Goal: Information Seeking & Learning: Find specific fact

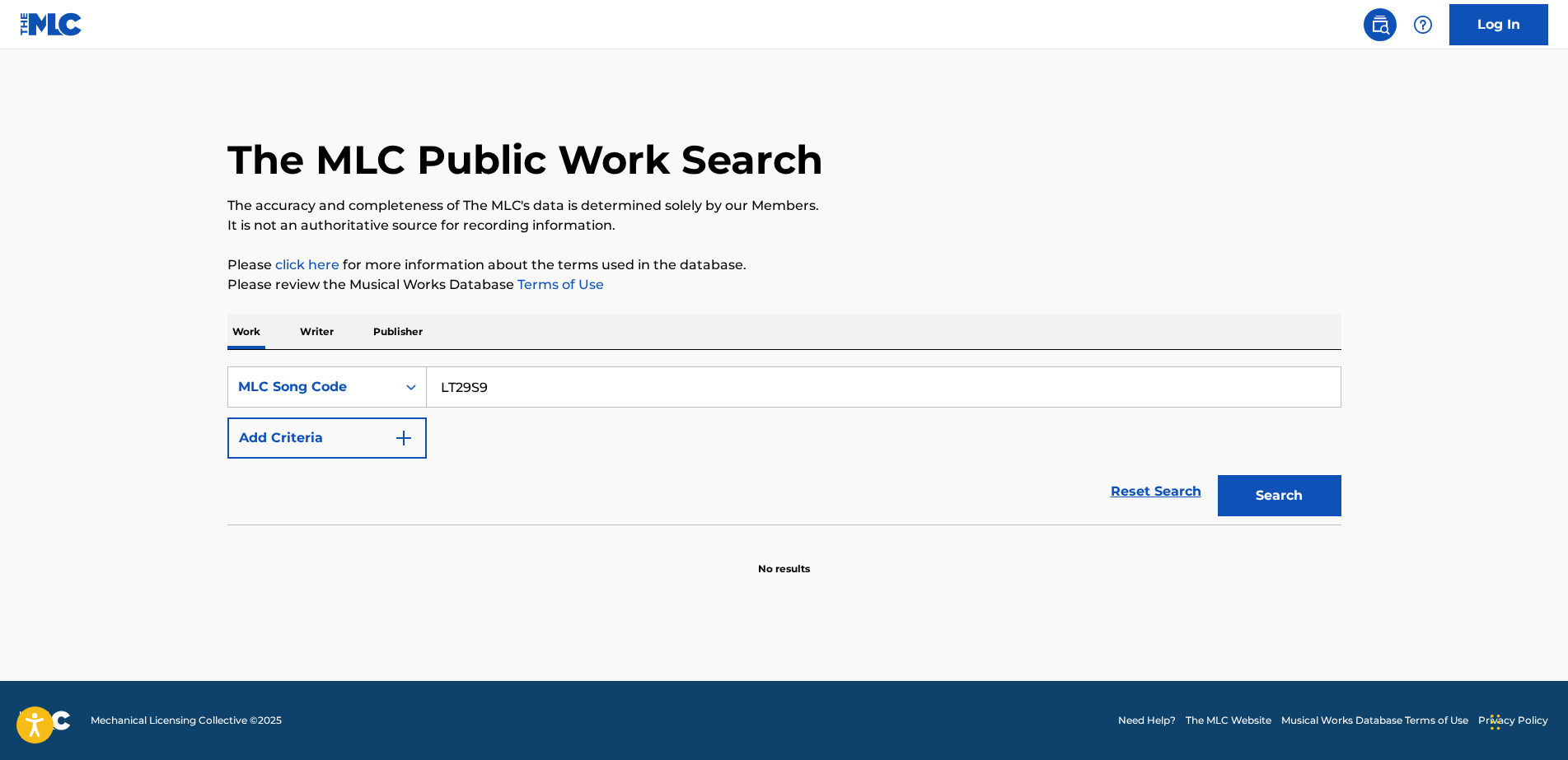
click at [250, 332] on p "Work" at bounding box center [246, 331] width 38 height 35
click at [310, 330] on p "Writer" at bounding box center [317, 331] width 44 height 35
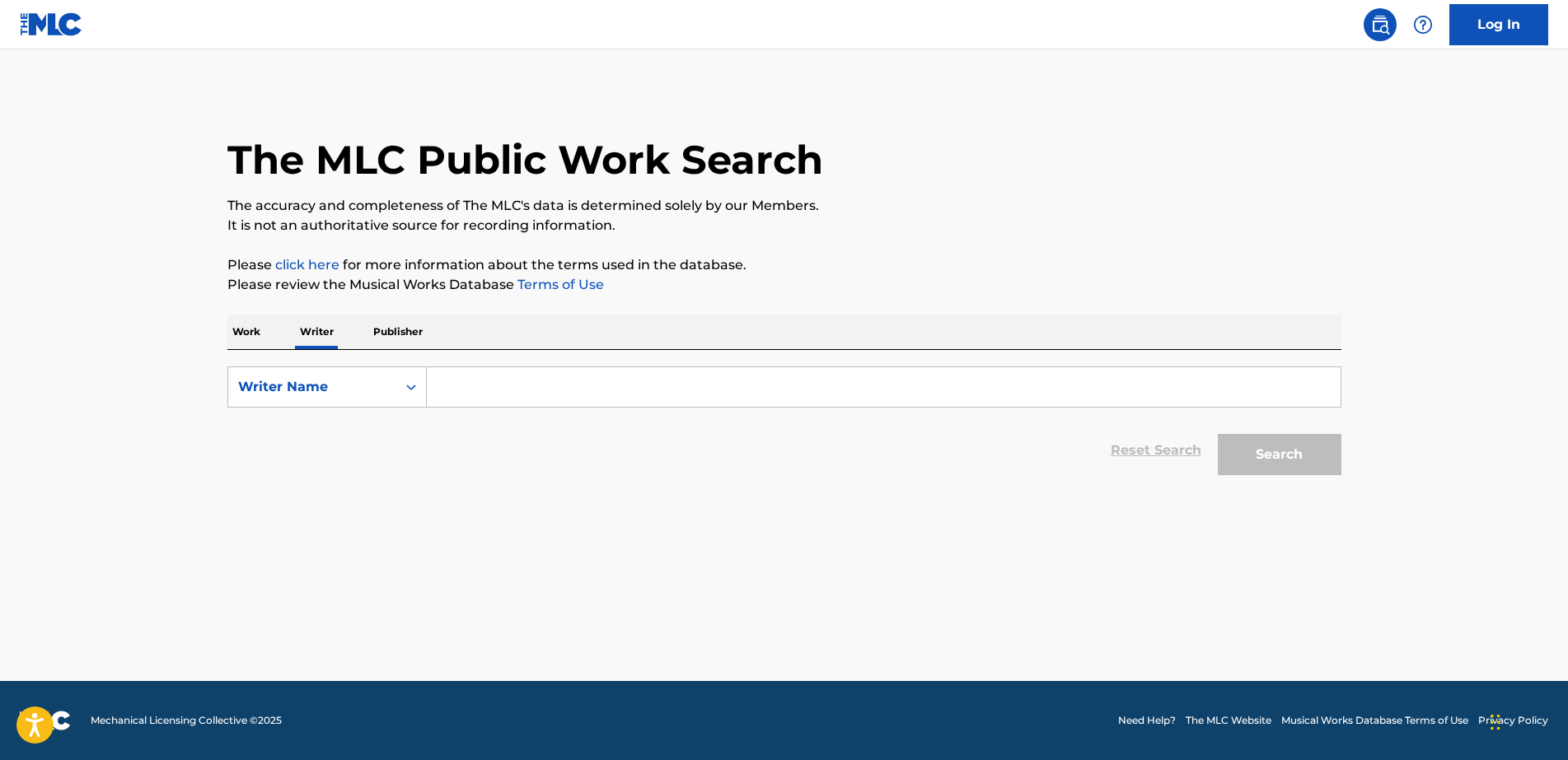
click at [256, 331] on p "Work" at bounding box center [246, 331] width 38 height 35
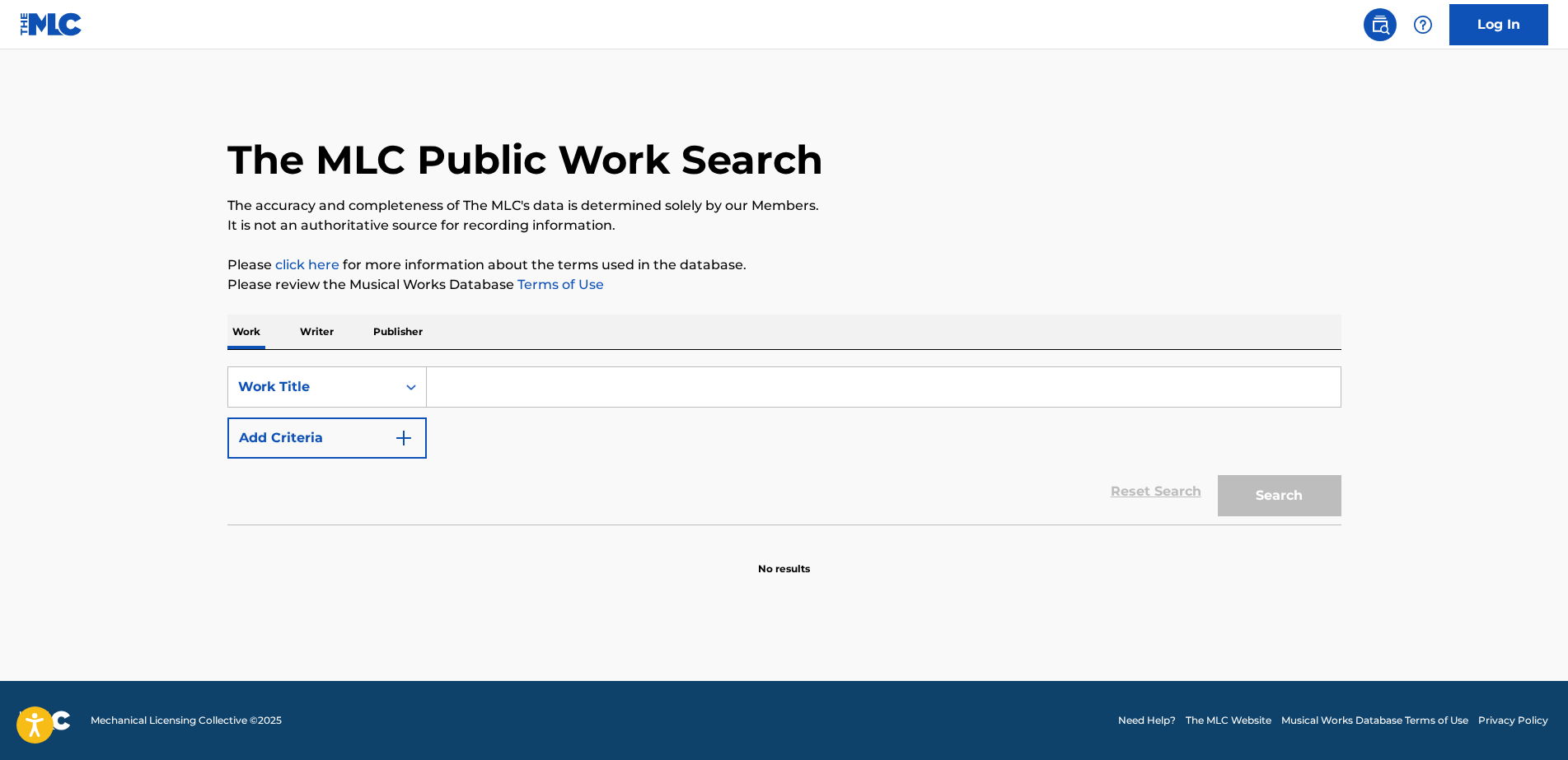
click at [520, 370] on input "Search Form" at bounding box center [883, 387] width 913 height 39
paste input "[PERSON_NAME]"
click at [1241, 500] on button "Search" at bounding box center [1279, 496] width 123 height 41
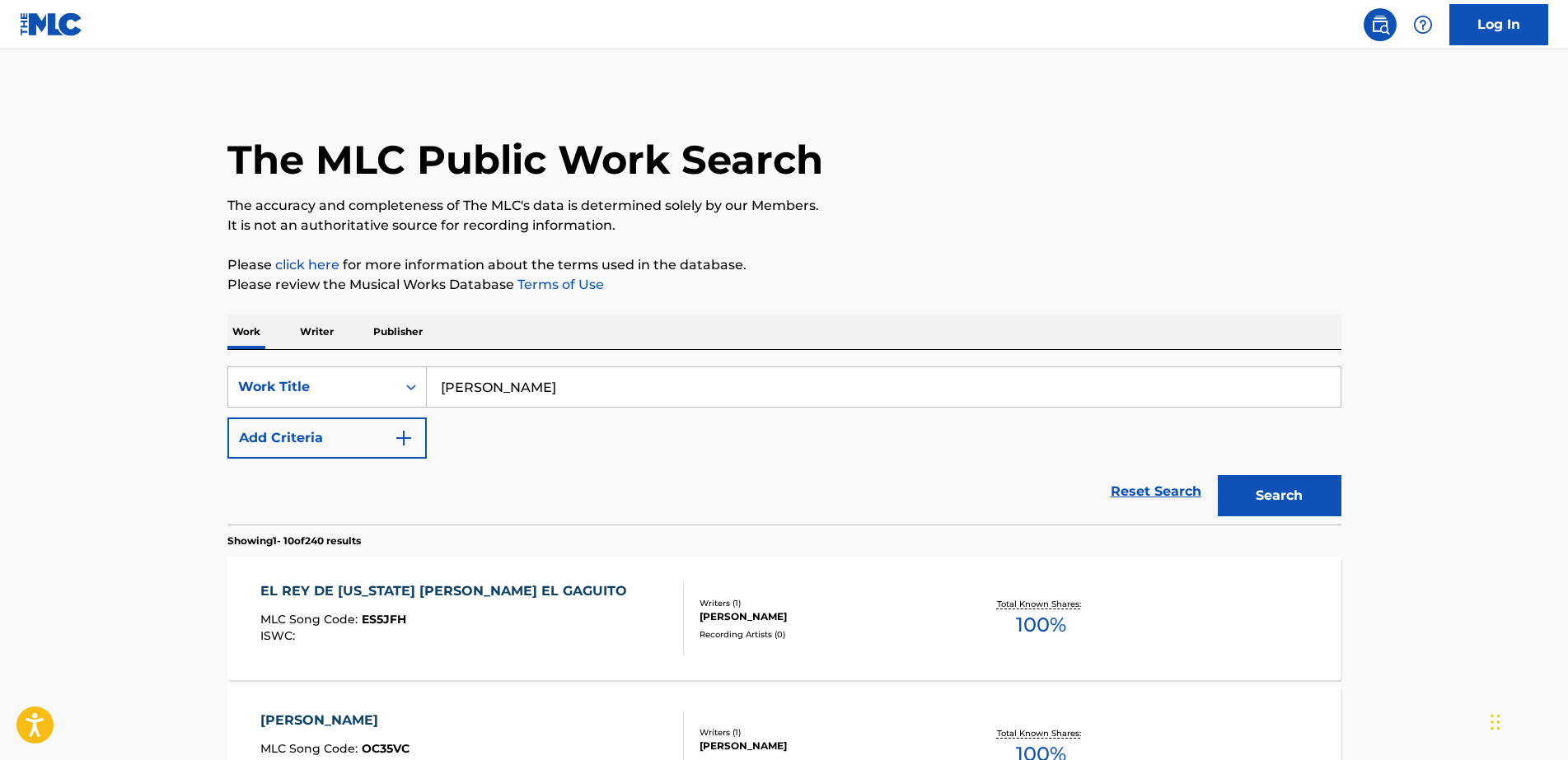
drag, startPoint x: 349, startPoint y: 360, endPoint x: 265, endPoint y: 359, distance: 84.0
click at [265, 359] on div "SearchWithCriteria1ac48763-7398-4c48-b277-334a0a2ab0c9 Work Title [PERSON_NAME]…" at bounding box center [784, 437] width 1114 height 175
paste input "Solo Sin Salida"
type input "Solo Sin Salida"
click at [1218, 475] on button "Search" at bounding box center [1279, 496] width 123 height 41
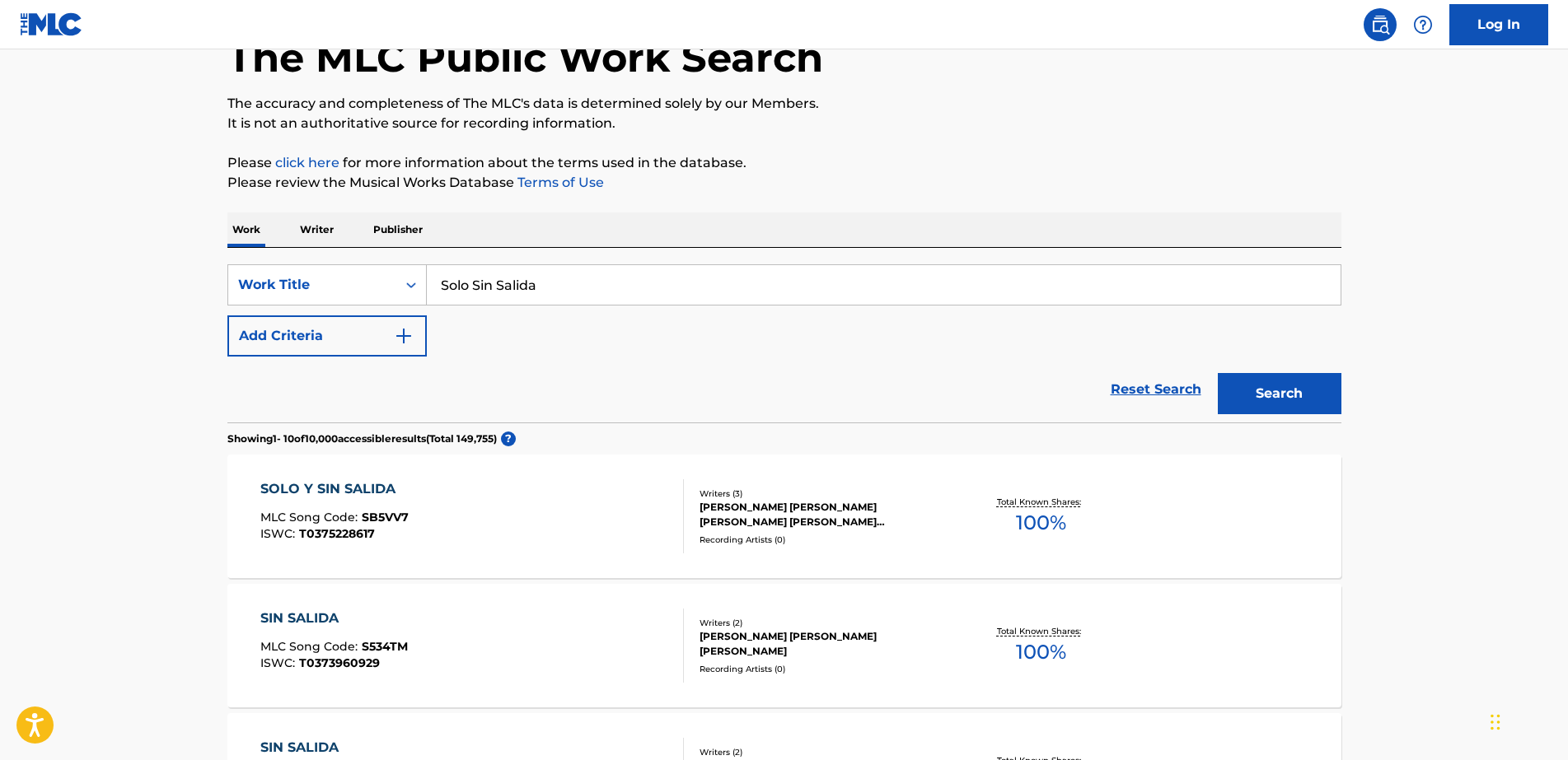
scroll to position [103, 0]
click at [792, 521] on div "[PERSON_NAME] [PERSON_NAME] [PERSON_NAME] [PERSON_NAME] [PERSON_NAME] POJMAEVICH" at bounding box center [824, 514] width 248 height 30
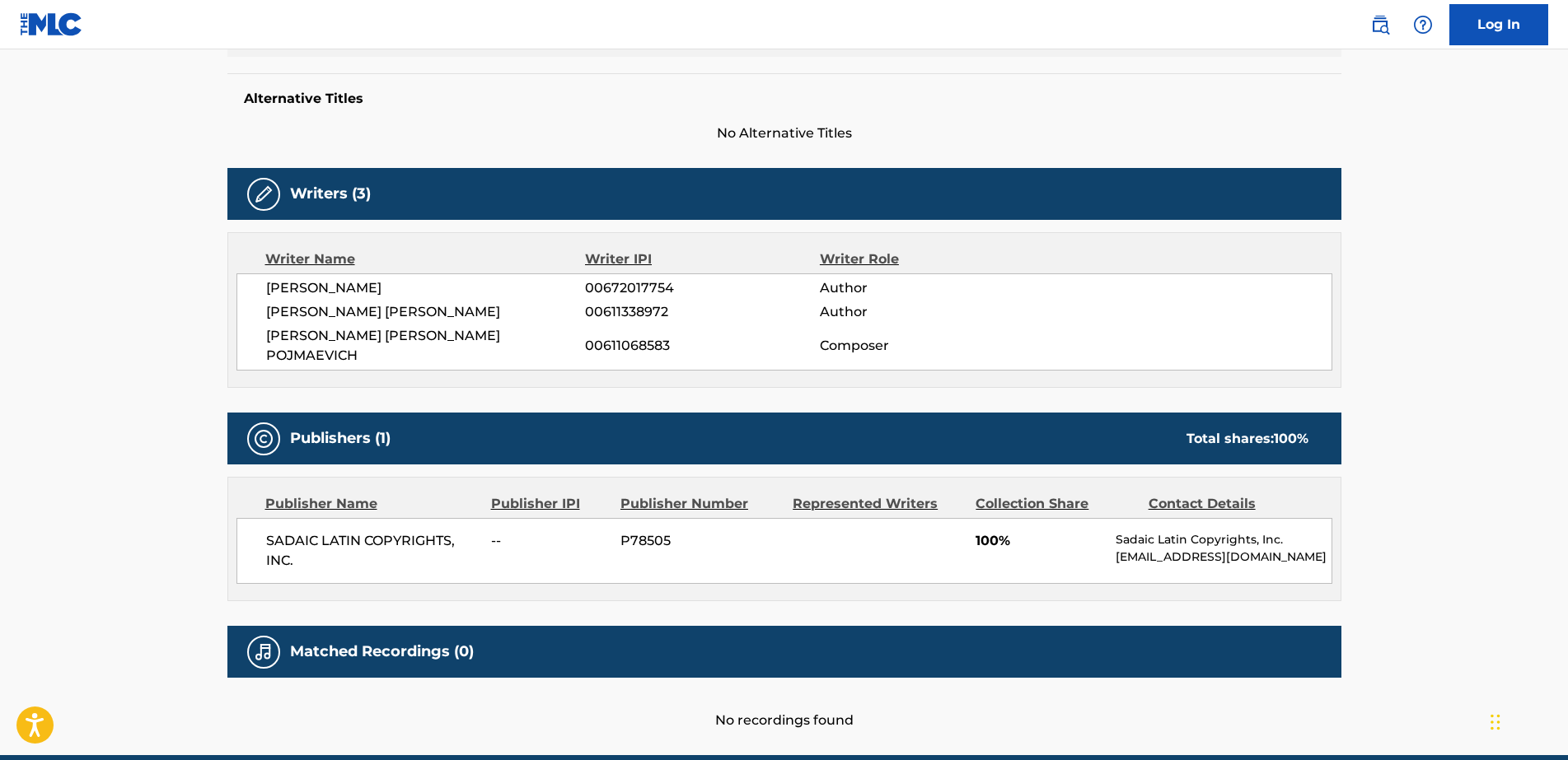
scroll to position [466, 0]
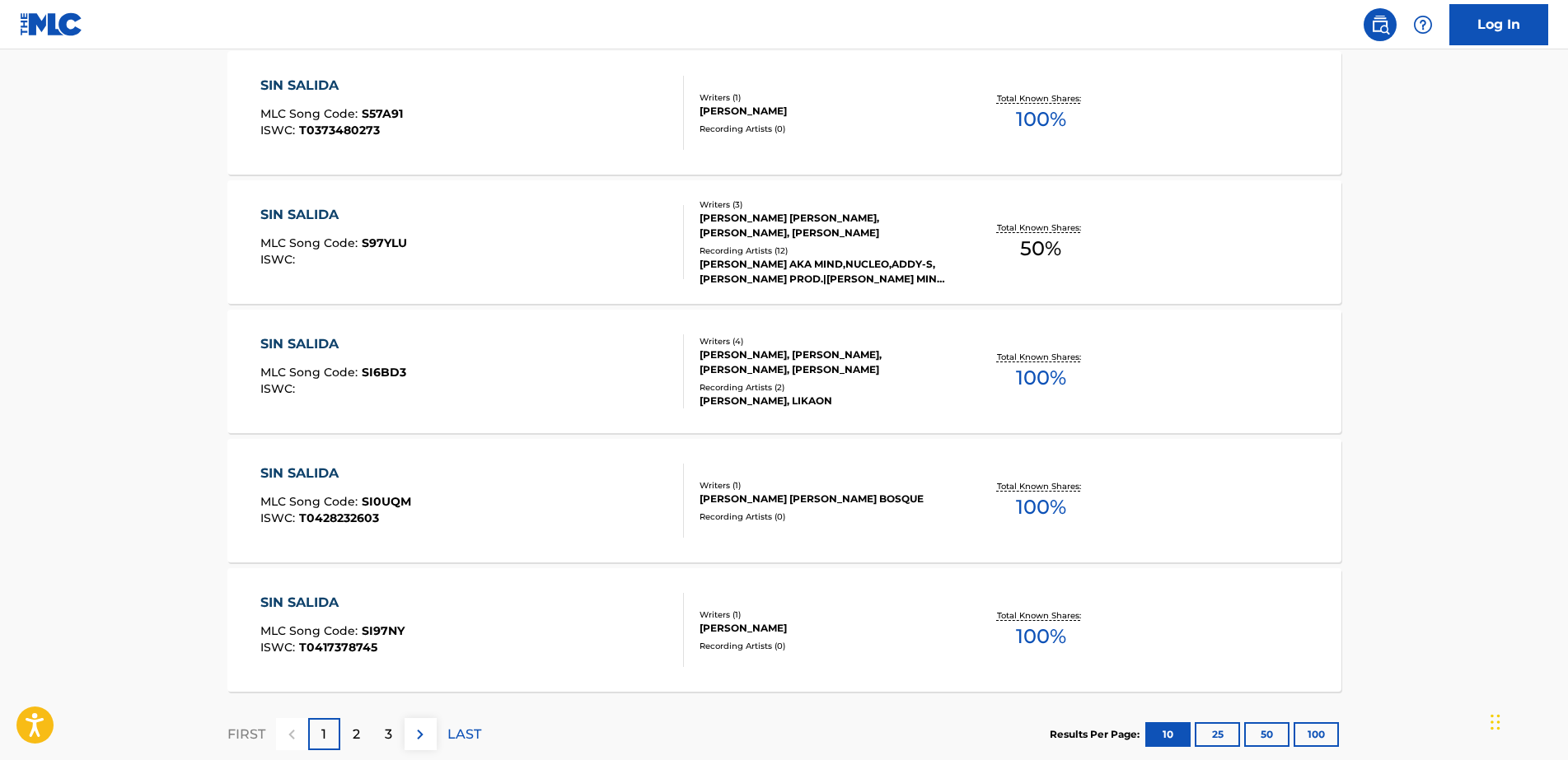
scroll to position [1256, 0]
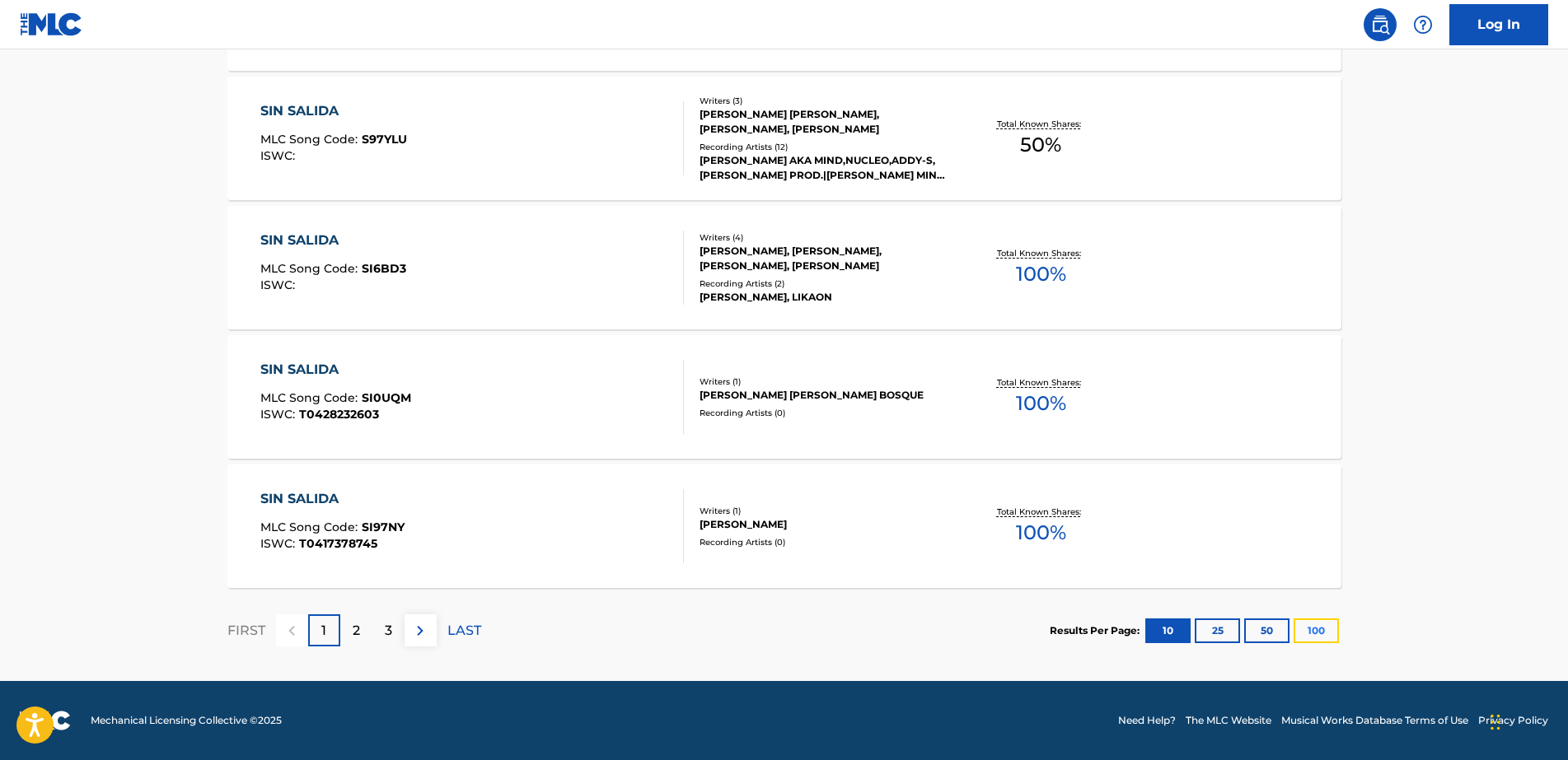
click at [1331, 631] on button "100" at bounding box center [1316, 631] width 46 height 24
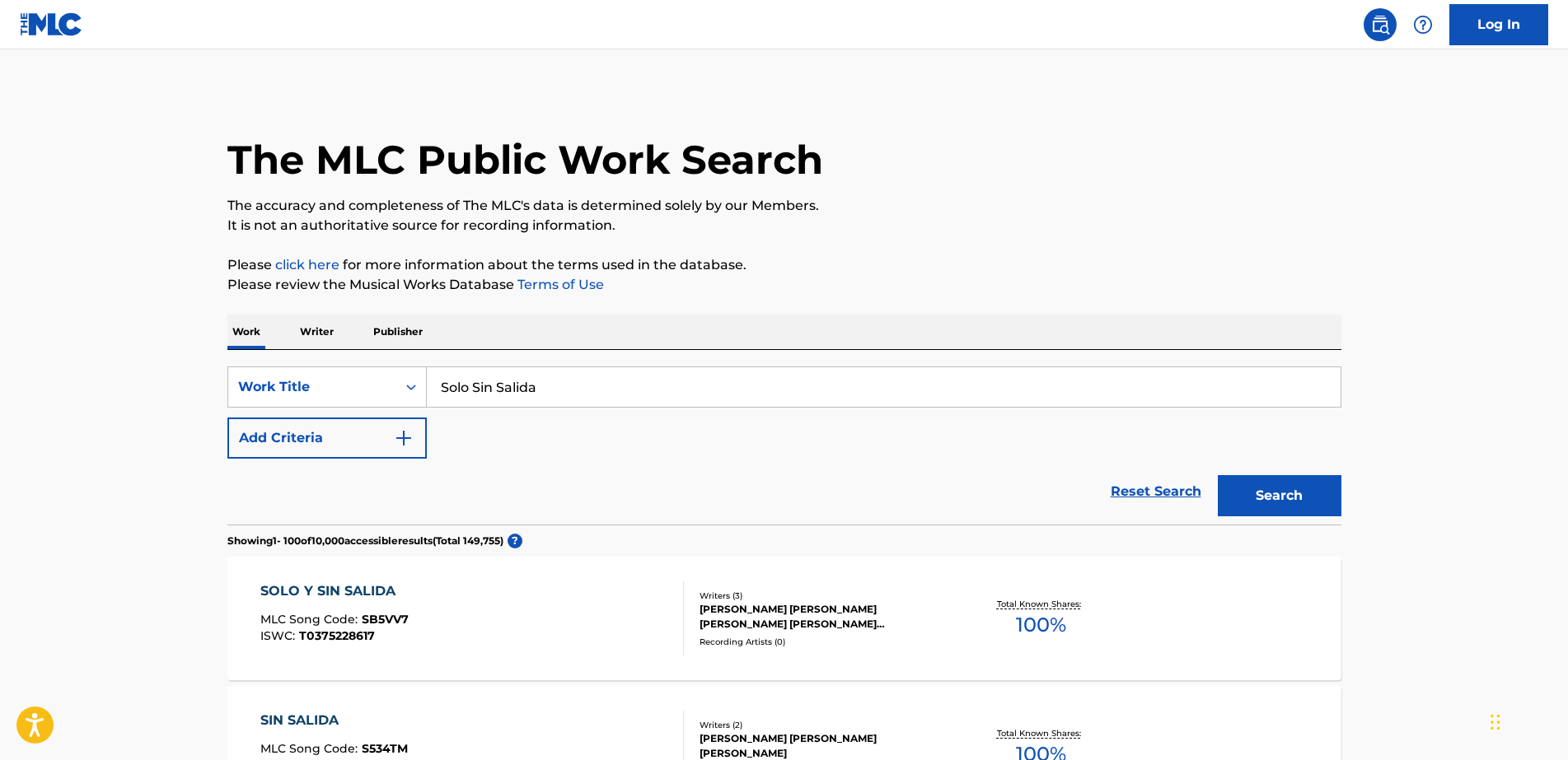
drag, startPoint x: 251, startPoint y: 364, endPoint x: 217, endPoint y: 361, distance: 34.1
paste input "AMOR ADIOS"
type input "AMOR ADIOS"
click at [1218, 475] on button "Search" at bounding box center [1279, 496] width 123 height 41
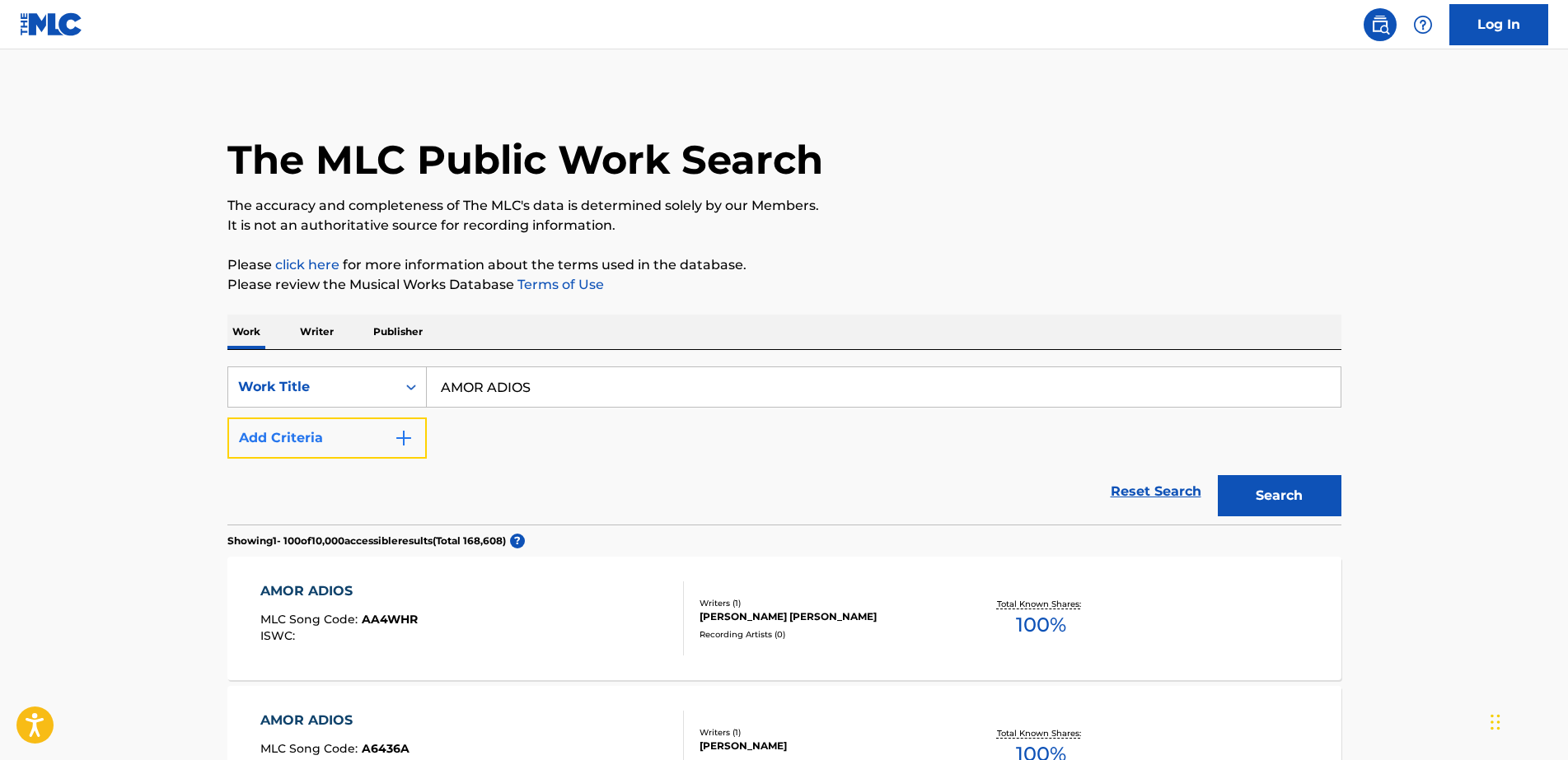
click at [319, 437] on button "Add Criteria" at bounding box center [326, 438] width 199 height 41
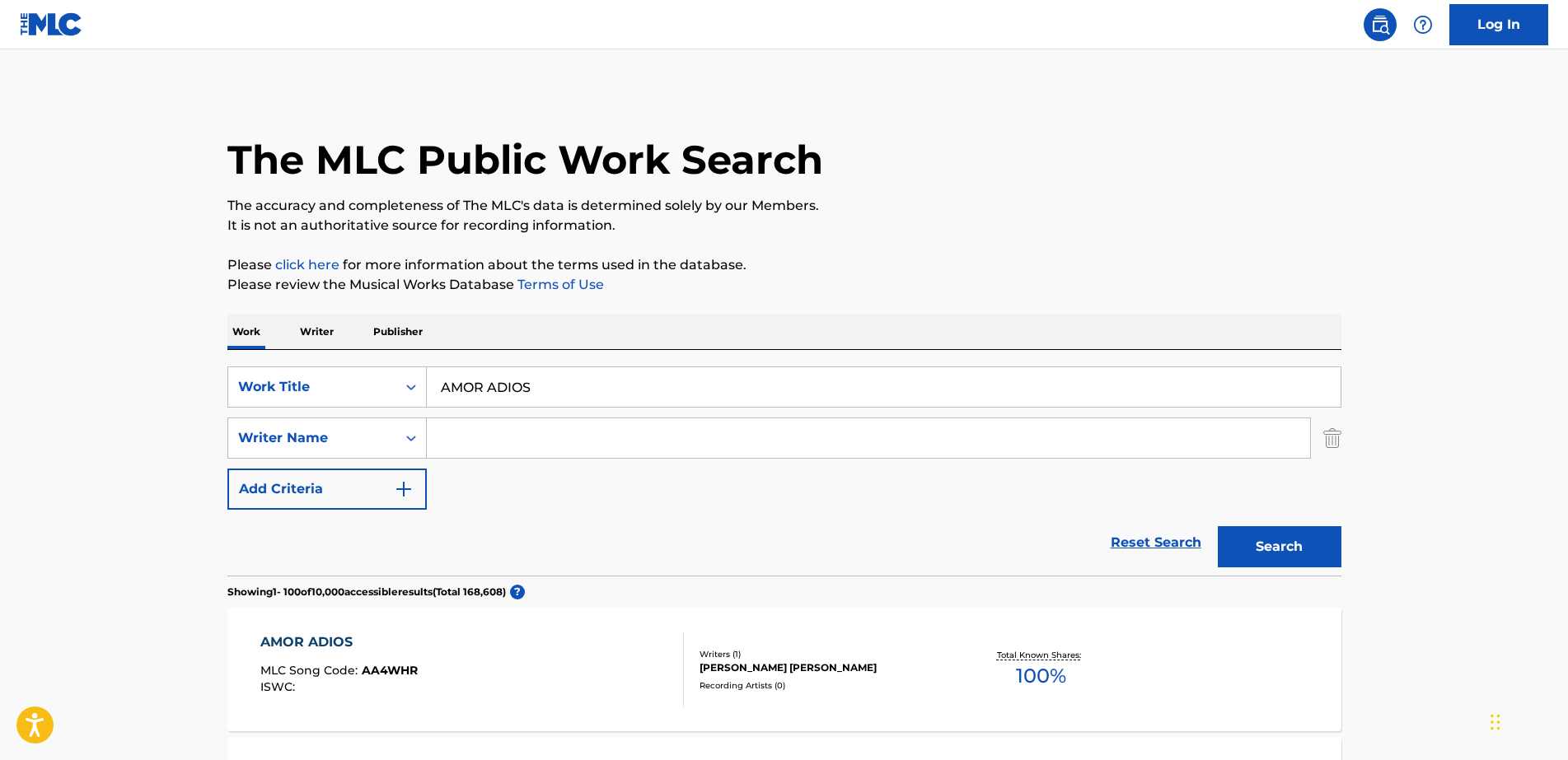
click at [459, 443] on input "Search Form" at bounding box center [869, 438] width 883 height 39
type input "[PERSON_NAME]"
click at [1218, 527] on button "Search" at bounding box center [1279, 547] width 123 height 41
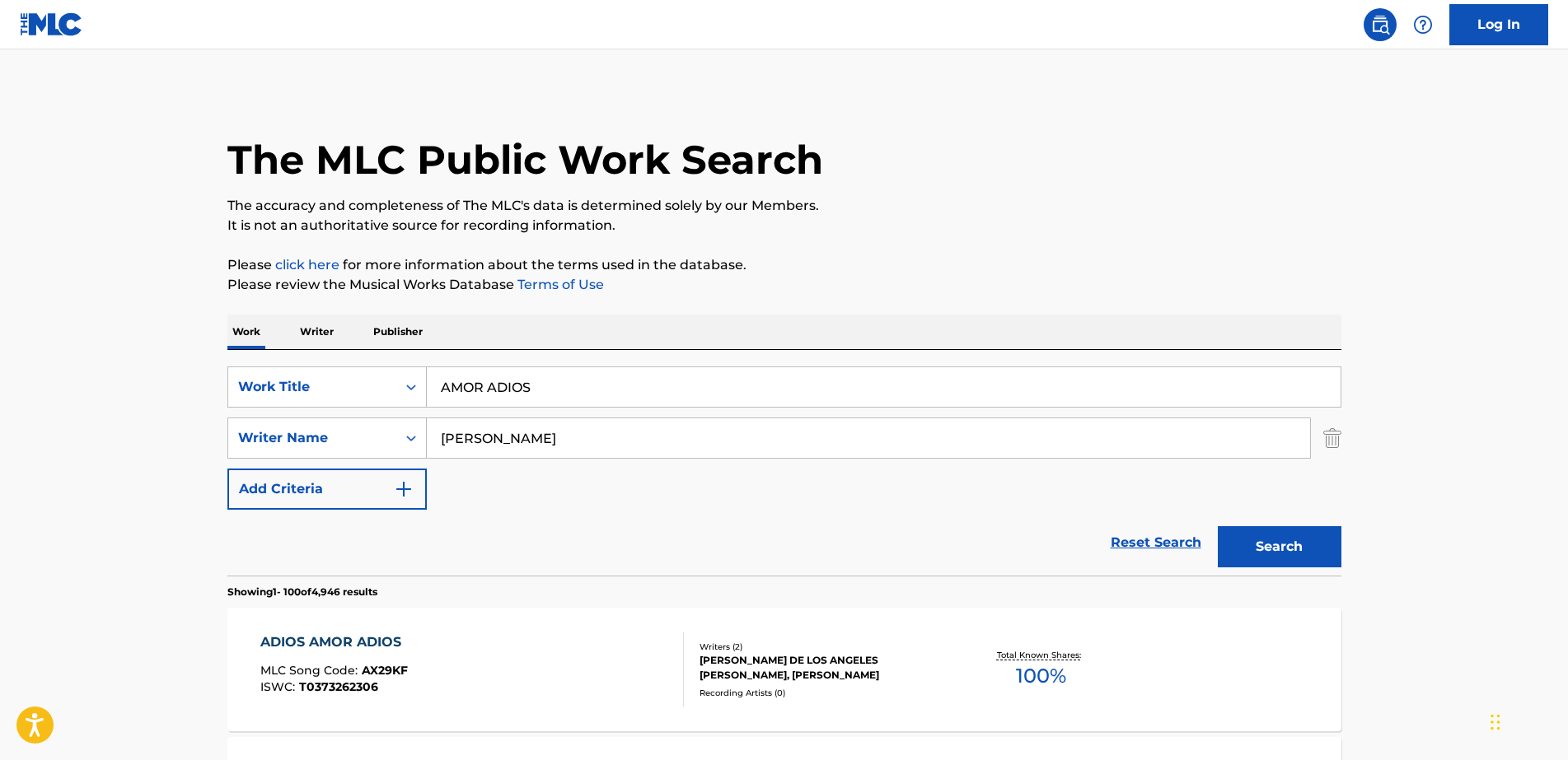
drag, startPoint x: 557, startPoint y: 387, endPoint x: 491, endPoint y: 388, distance: 66.0
click at [491, 388] on input "AMOR ADIOS" at bounding box center [883, 387] width 913 height 39
type input "AMOR amor"
click at [1218, 527] on button "Search" at bounding box center [1279, 547] width 123 height 41
click at [312, 423] on div "SearchWithCriteria516e5cf2-0381-46b9-9298-7add872e6095 Writer Name [PERSON_NAME]" at bounding box center [784, 438] width 1114 height 41
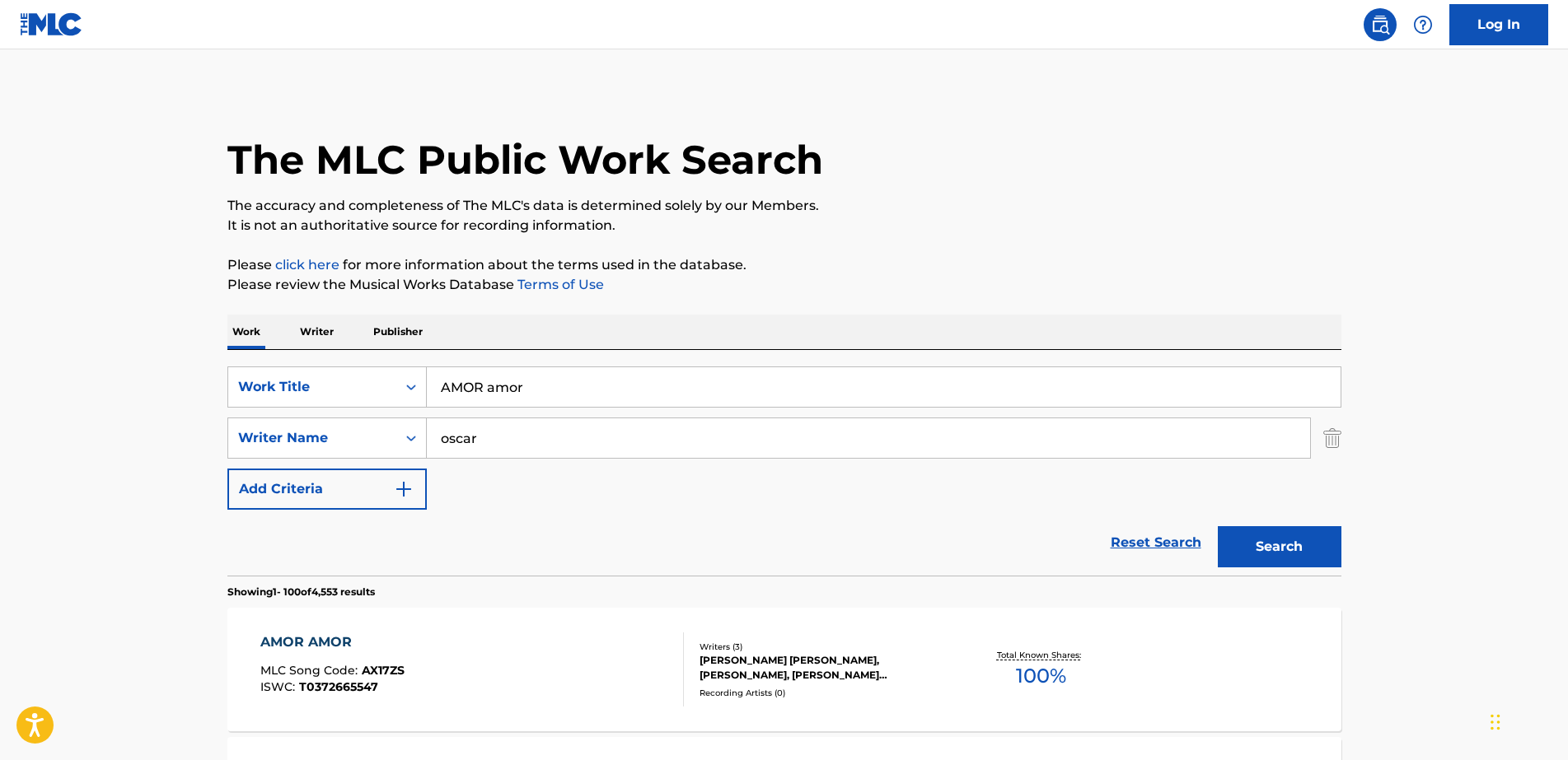
type input "oscar"
click at [1218, 527] on button "Search" at bounding box center [1279, 547] width 123 height 41
drag, startPoint x: 659, startPoint y: 381, endPoint x: 277, endPoint y: 355, distance: 382.9
click at [278, 356] on div "SearchWithCriteria1ac48763-7398-4c48-b277-334a0a2ab0c9 Work Title AMOR amor Sea…" at bounding box center [784, 463] width 1114 height 226
paste input "BAILA MI NENA"
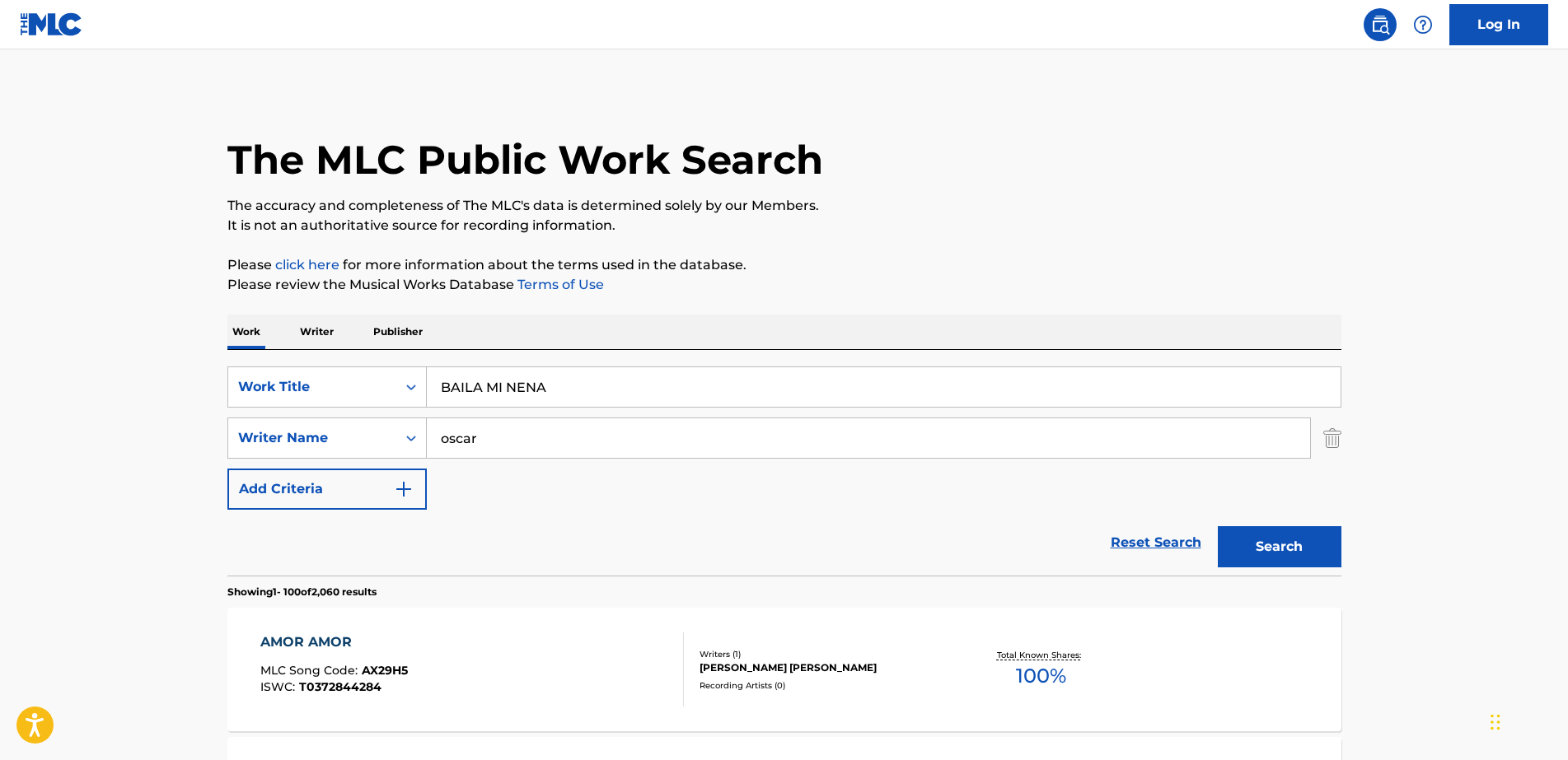
type input "BAILA MI NENA"
drag, startPoint x: 496, startPoint y: 431, endPoint x: 296, endPoint y: 430, distance: 200.0
click at [296, 430] on div "SearchWithCriteria516e5cf2-0381-46b9-9298-7add872e6095 Writer Name [PERSON_NAME]" at bounding box center [784, 438] width 1114 height 41
click at [1218, 527] on button "Search" at bounding box center [1279, 547] width 123 height 41
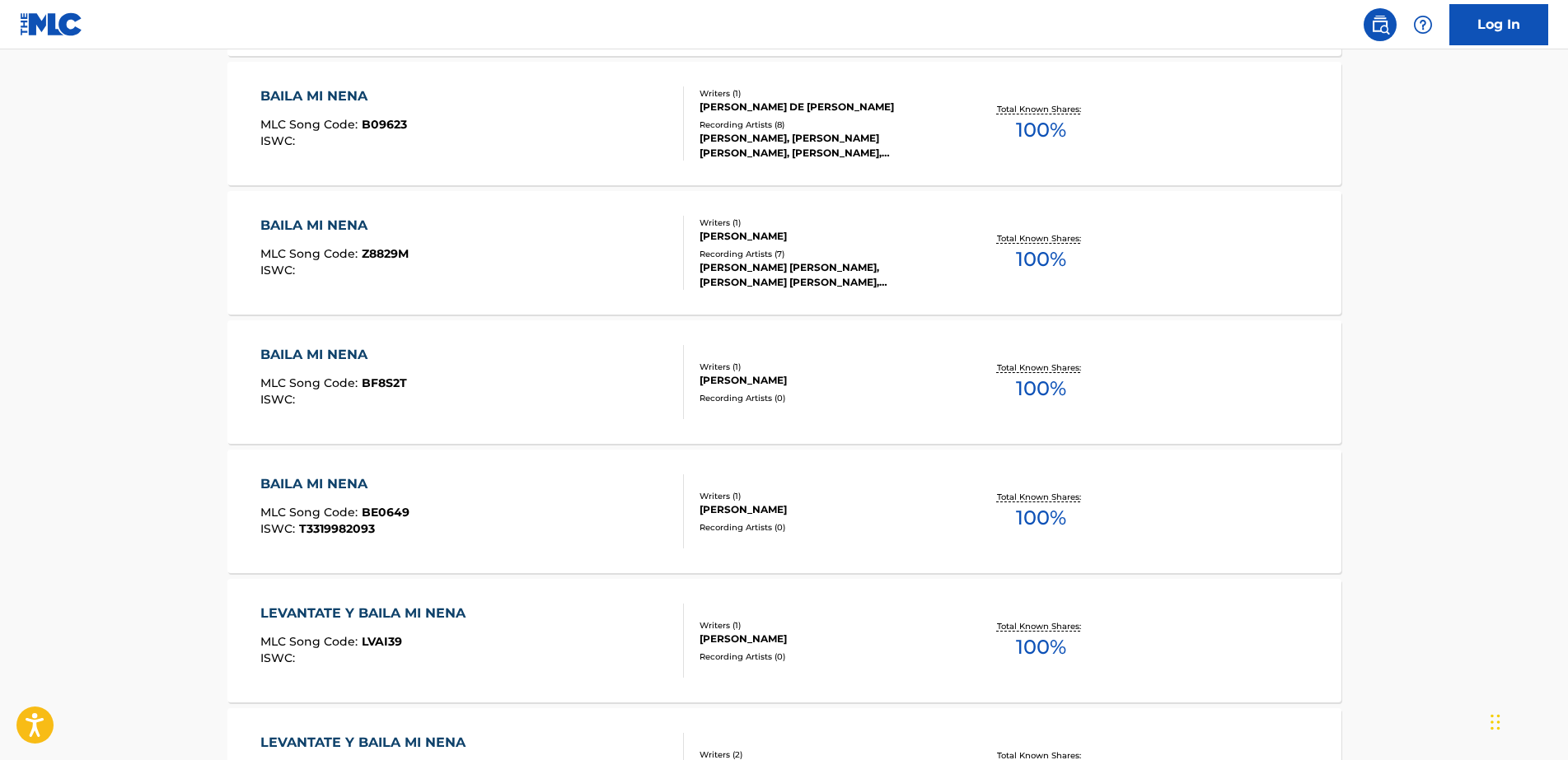
scroll to position [8169, 0]
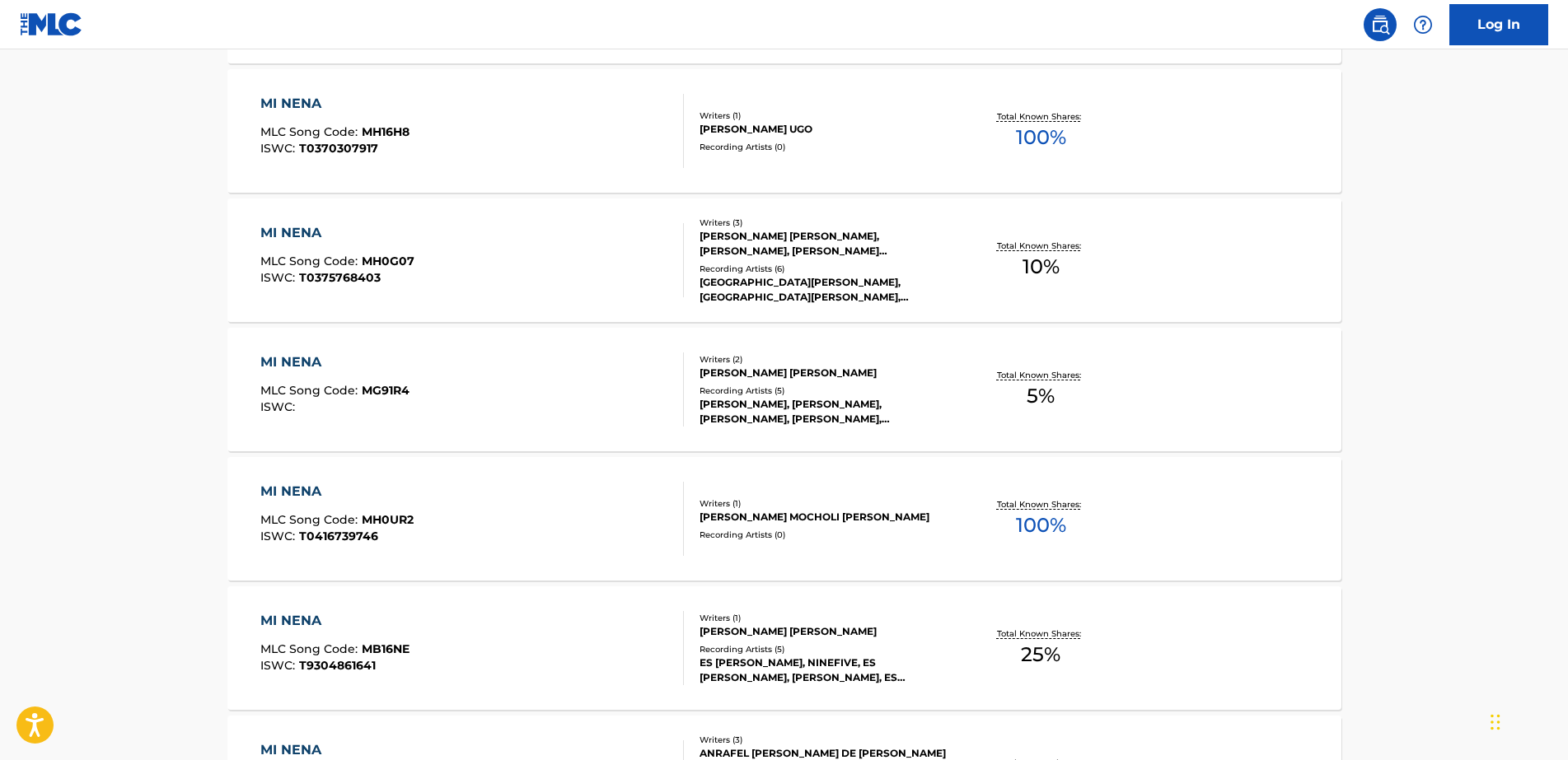
drag, startPoint x: 582, startPoint y: 383, endPoint x: 343, endPoint y: 386, distance: 239.0
drag, startPoint x: 397, startPoint y: 388, endPoint x: 507, endPoint y: 388, distance: 110.0
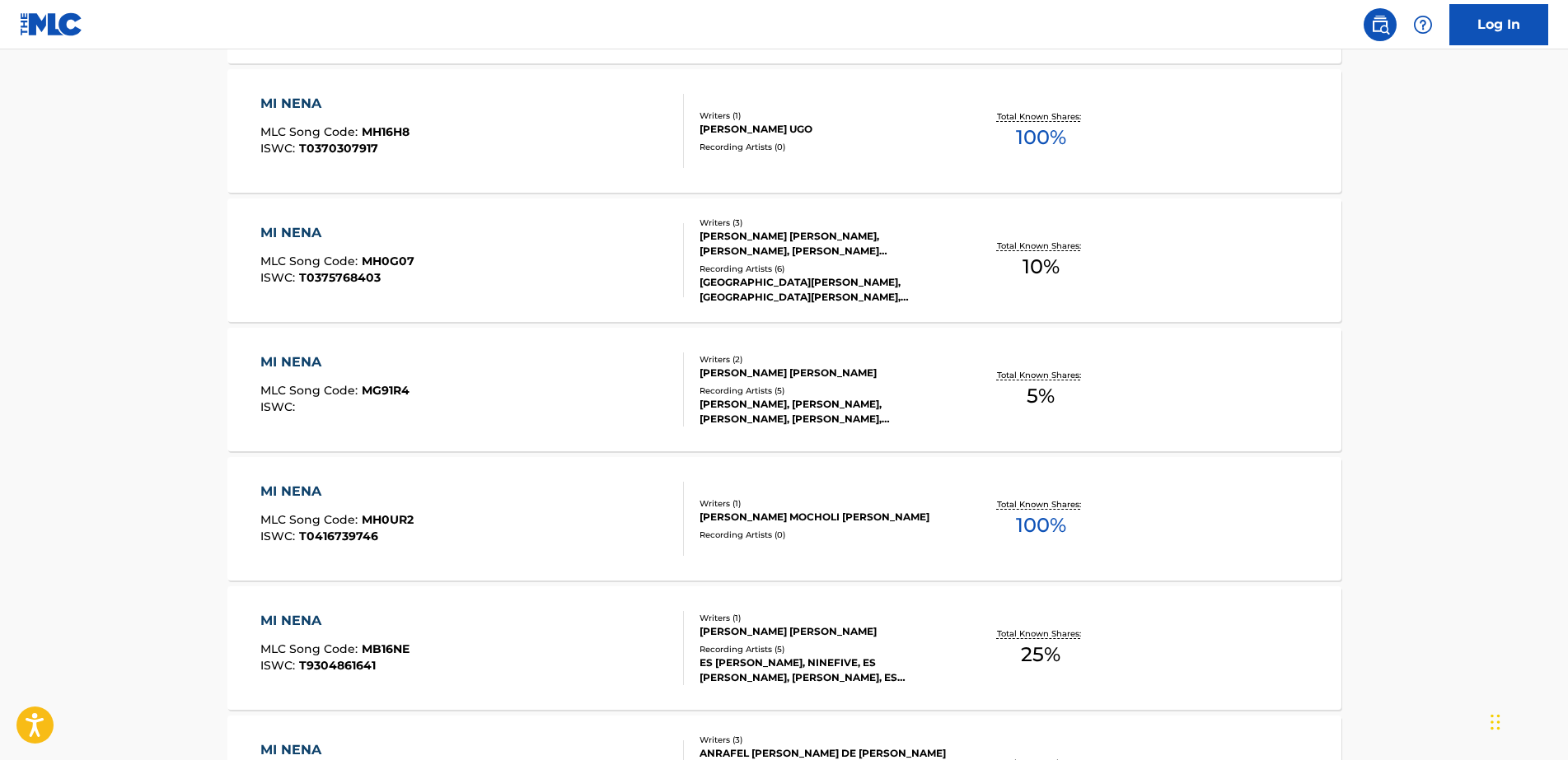
drag, startPoint x: 507, startPoint y: 388, endPoint x: 409, endPoint y: 387, distance: 98.0
drag, startPoint x: 420, startPoint y: 378, endPoint x: 456, endPoint y: 382, distance: 36.2
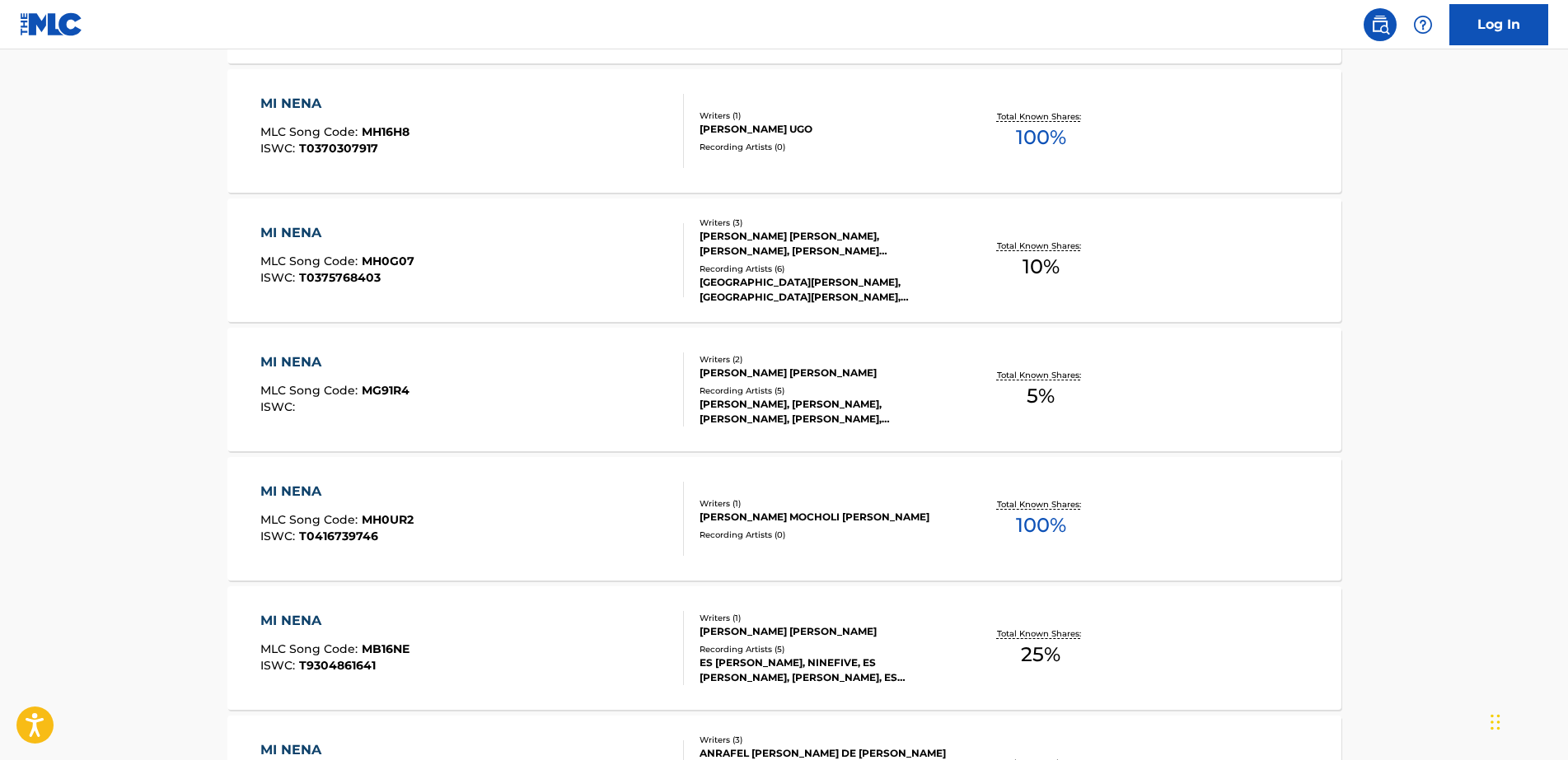
drag, startPoint x: 461, startPoint y: 388, endPoint x: 455, endPoint y: 381, distance: 9.2
drag, startPoint x: 453, startPoint y: 388, endPoint x: 438, endPoint y: 385, distance: 15.3
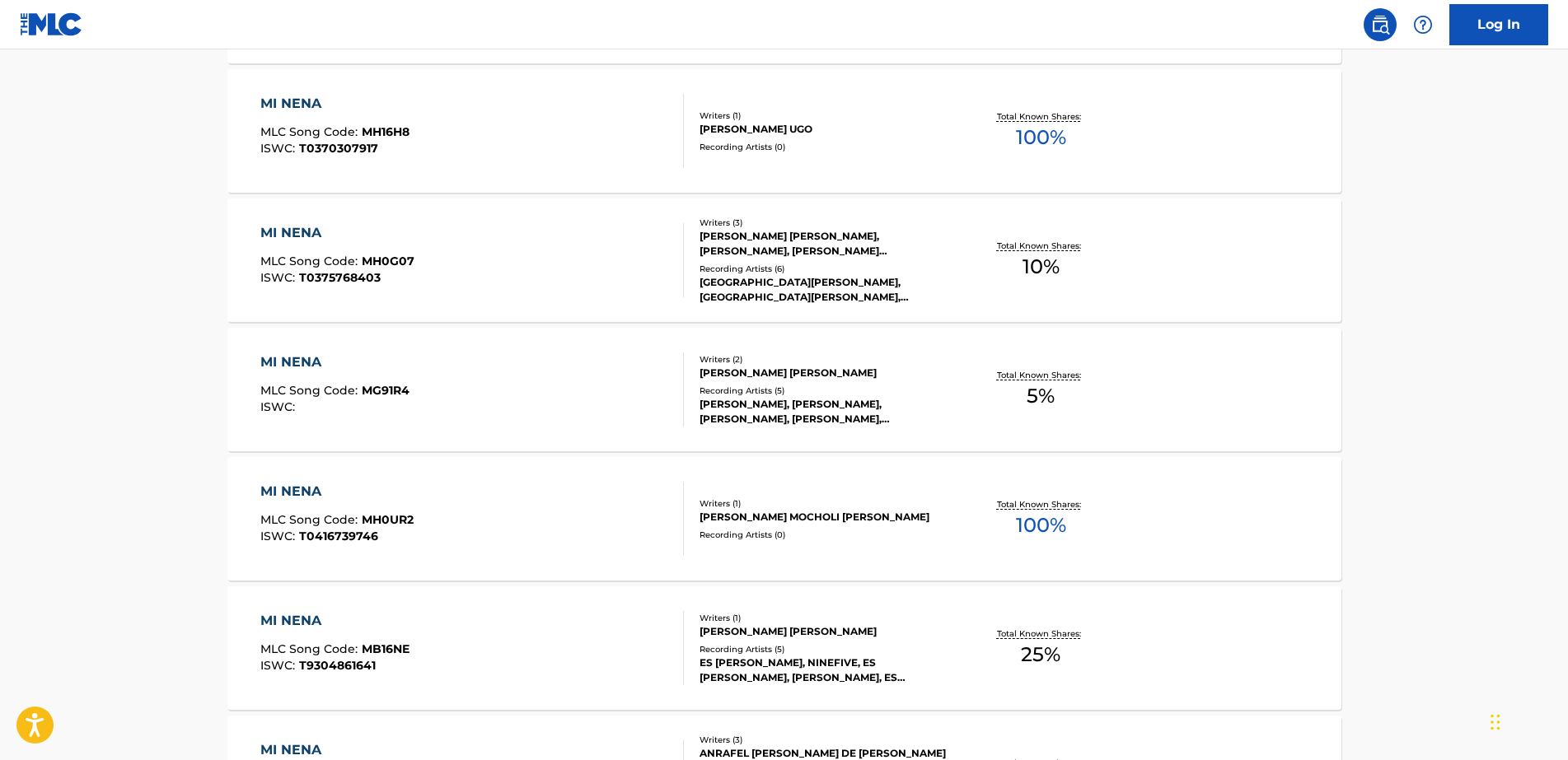
drag, startPoint x: 445, startPoint y: 392, endPoint x: 546, endPoint y: 393, distance: 101.0
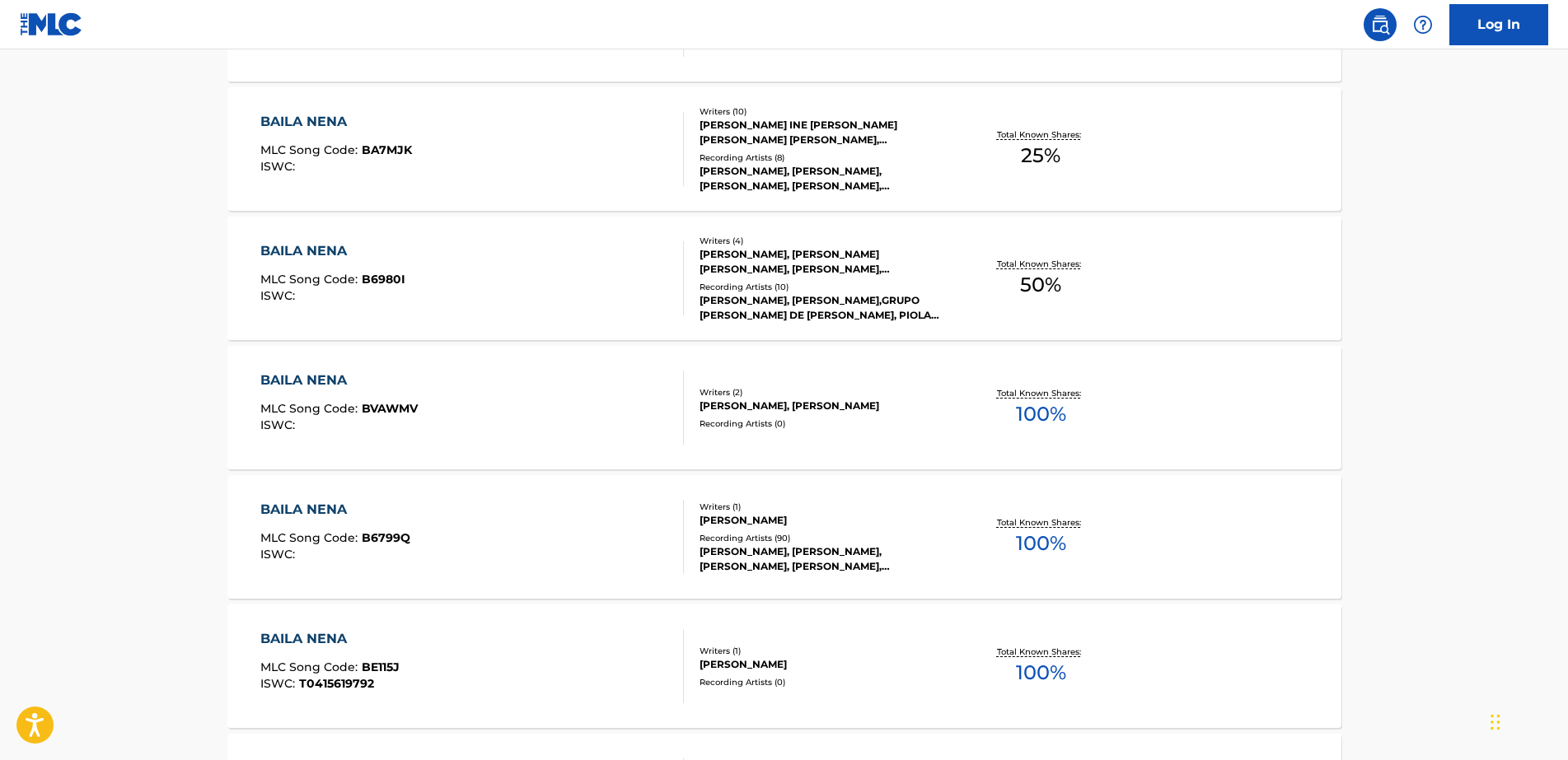
scroll to position [0, 0]
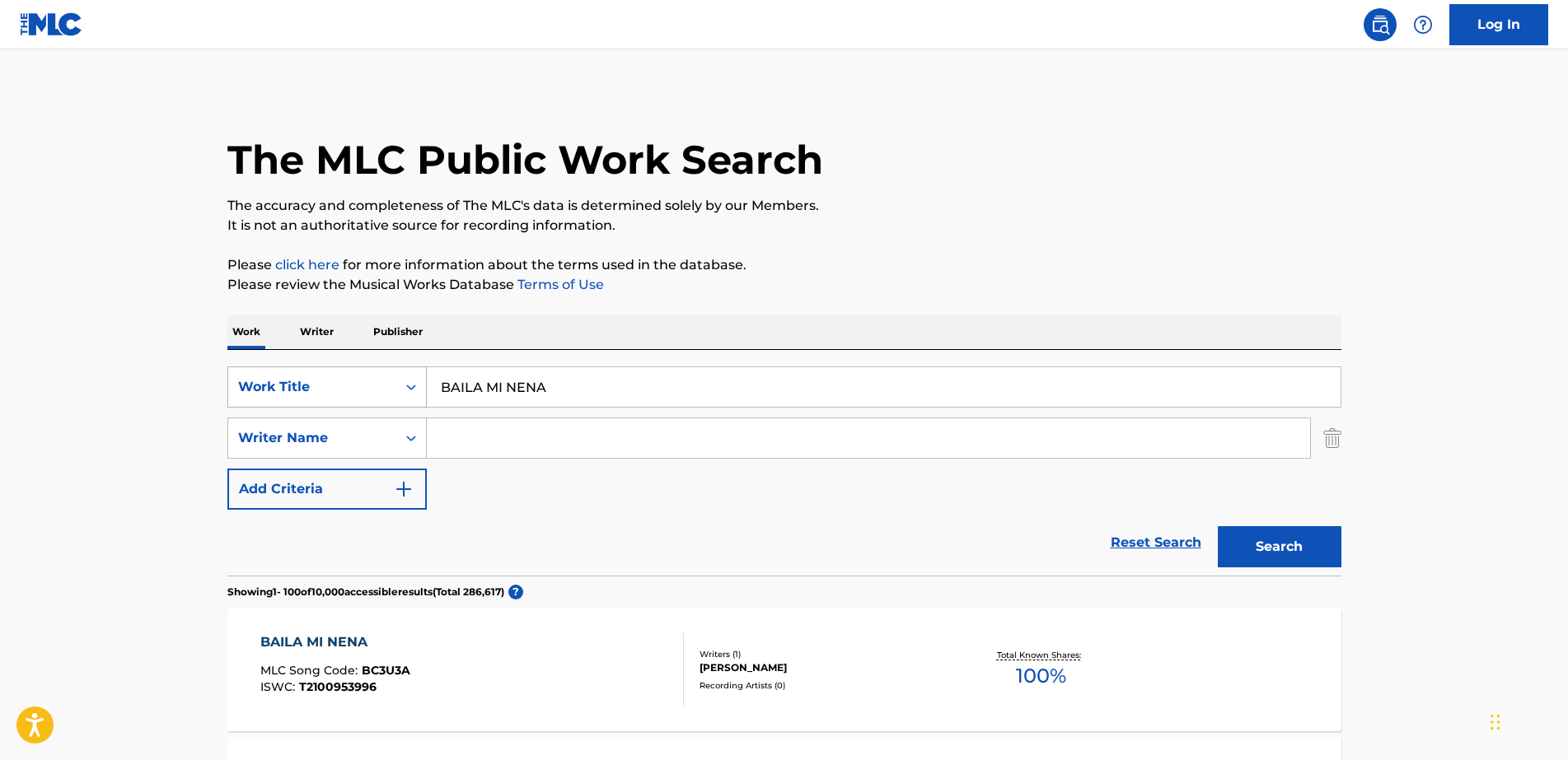
drag, startPoint x: 531, startPoint y: 375, endPoint x: 294, endPoint y: 365, distance: 237.2
click at [294, 367] on div "SearchWithCriteria1ac48763-7398-4c48-b277-334a0a2ab0c9 Work Title BAILA MI NENA" at bounding box center [784, 387] width 1114 height 41
paste input "Cumbia Acordeonera"
type input "Cumbia Acordeonera"
click at [1218, 527] on button "Search" at bounding box center [1279, 547] width 123 height 41
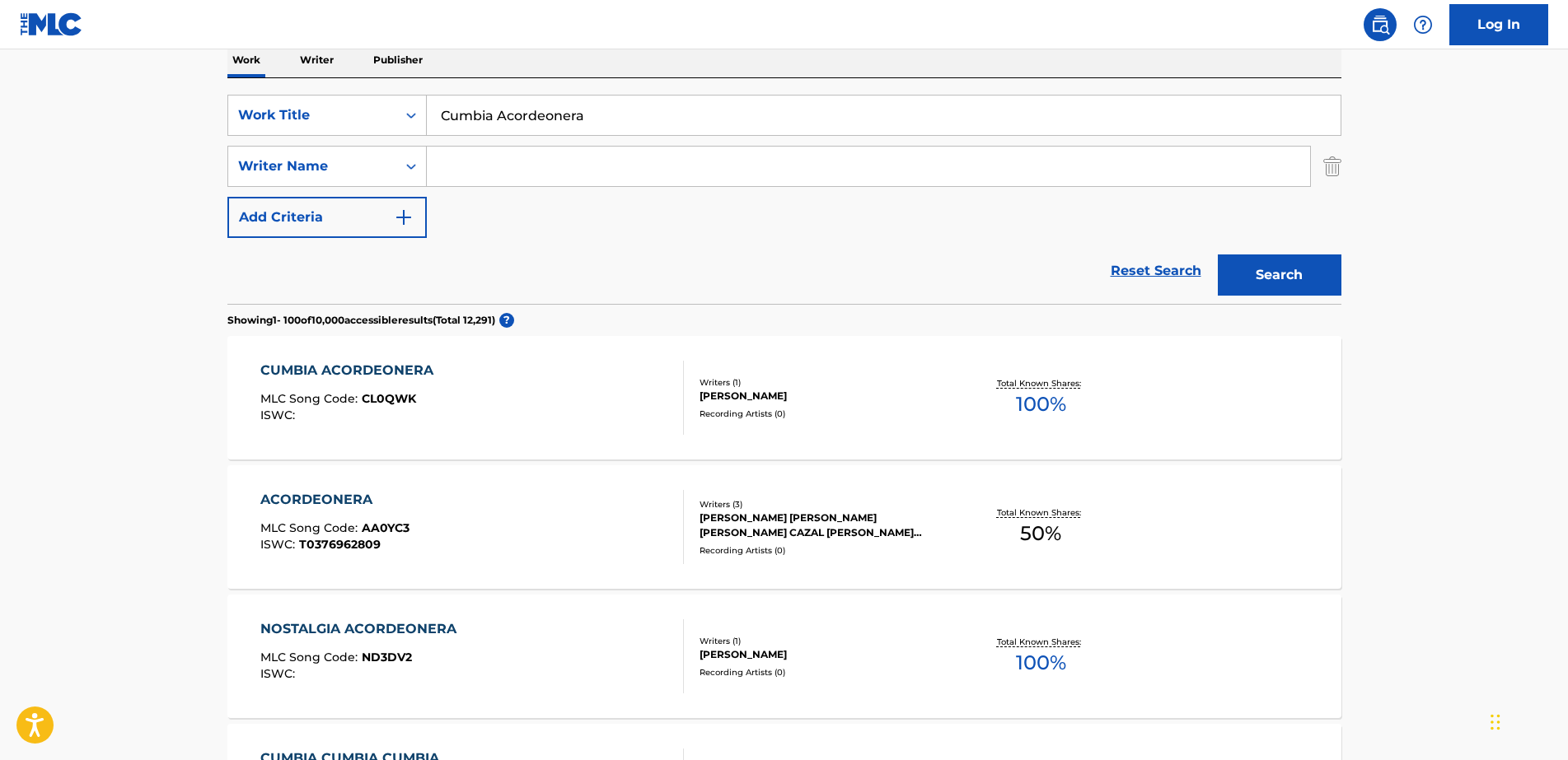
scroll to position [309, 0]
